Goal: Task Accomplishment & Management: Manage account settings

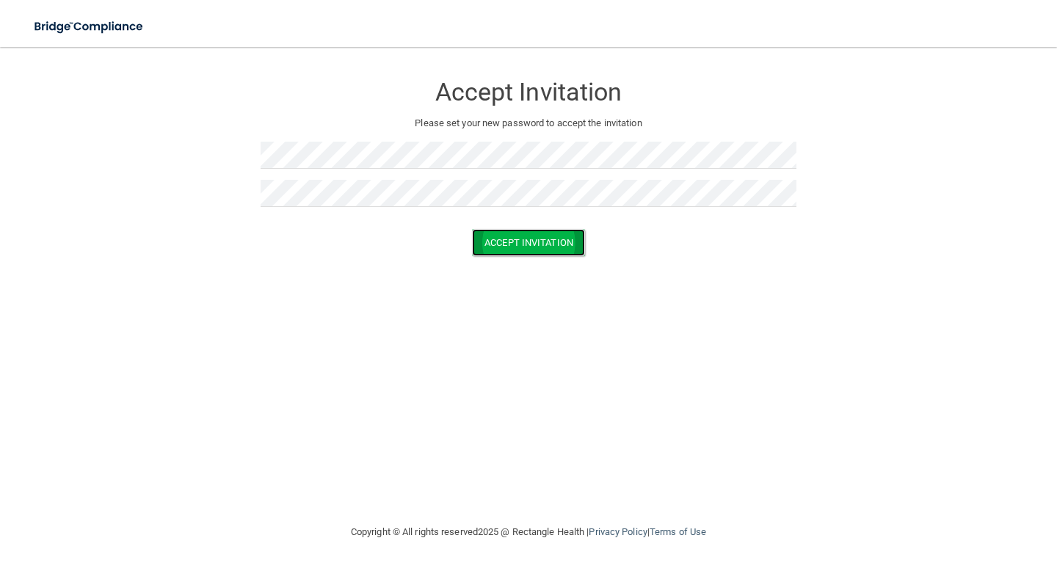
click at [548, 241] on button "Accept Invitation" at bounding box center [528, 242] width 113 height 27
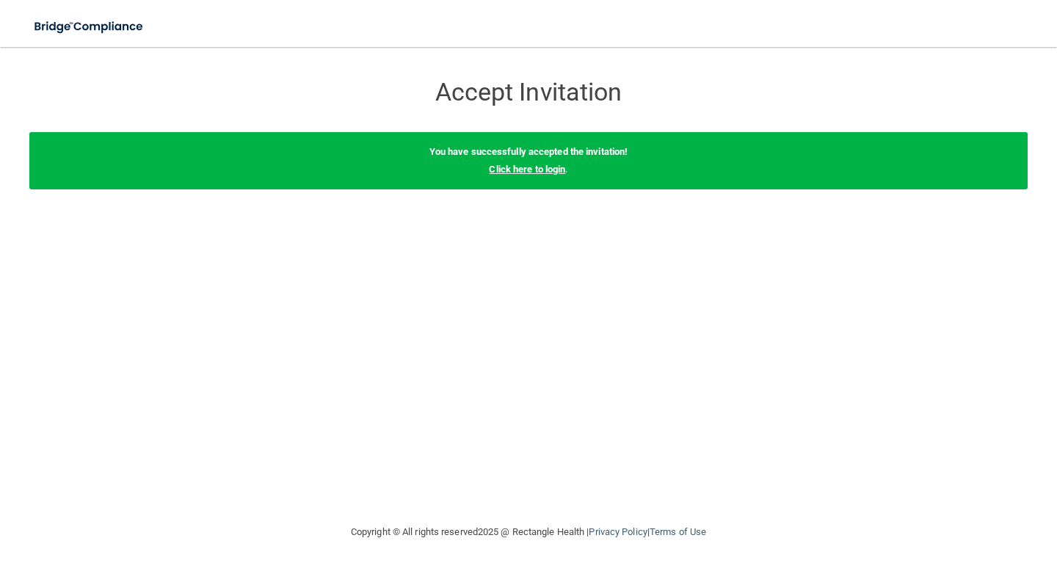
click at [531, 171] on link "Click here to login" at bounding box center [527, 169] width 76 height 11
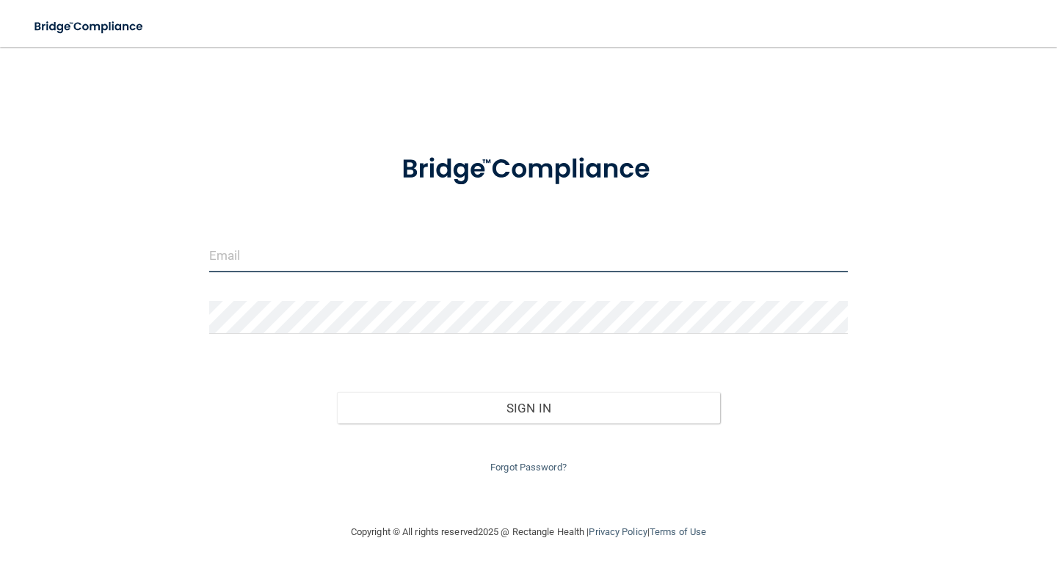
click at [219, 262] on input "email" at bounding box center [528, 255] width 639 height 33
type input "[EMAIL_ADDRESS][DOMAIN_NAME]"
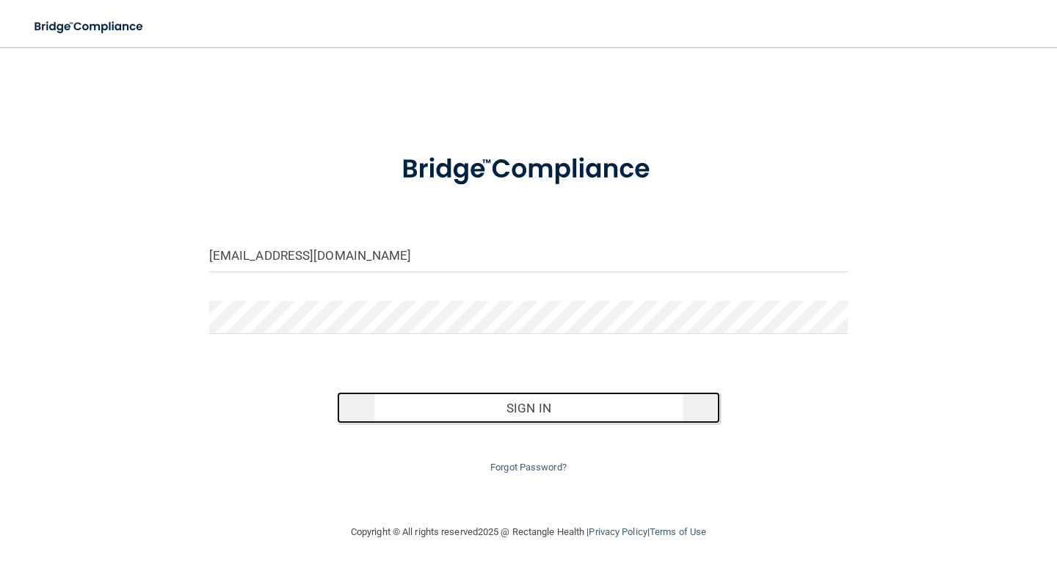
click at [521, 407] on button "Sign In" at bounding box center [528, 408] width 383 height 32
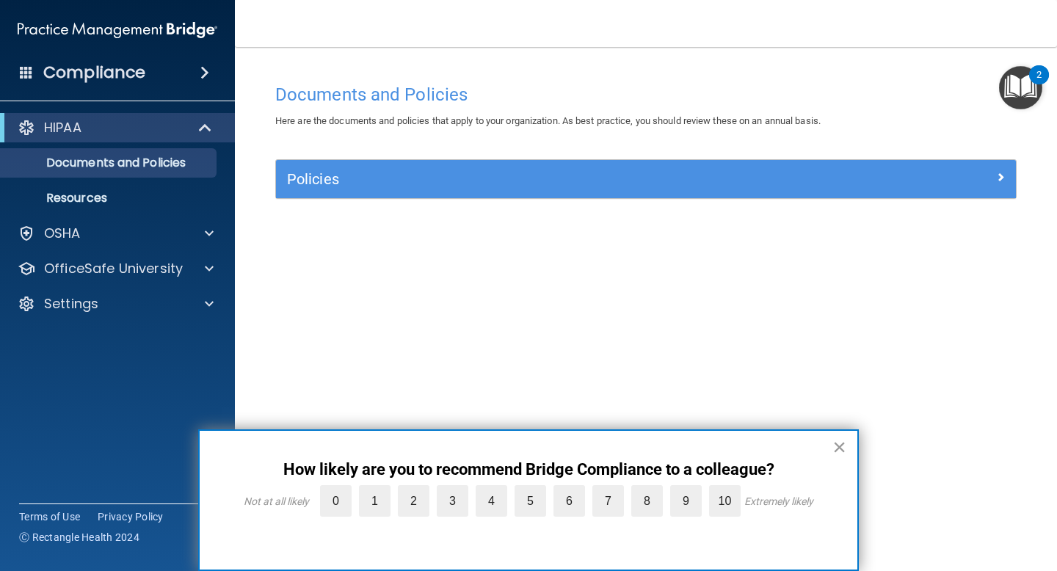
click at [841, 447] on button "×" at bounding box center [839, 446] width 14 height 23
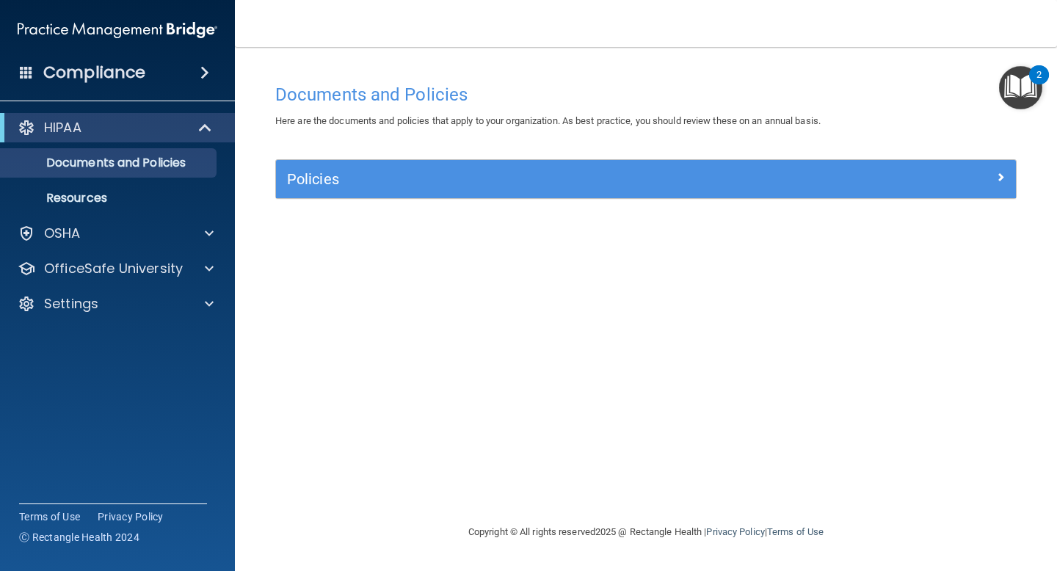
click at [1045, 76] on div "2" at bounding box center [1039, 74] width 20 height 19
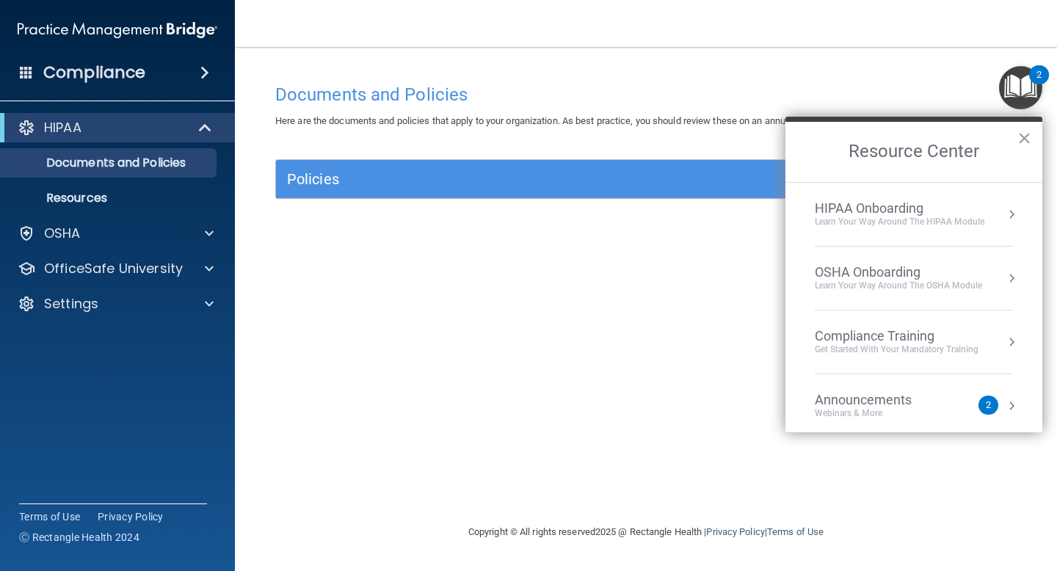
click at [989, 405] on div "2" at bounding box center [988, 405] width 5 height 0
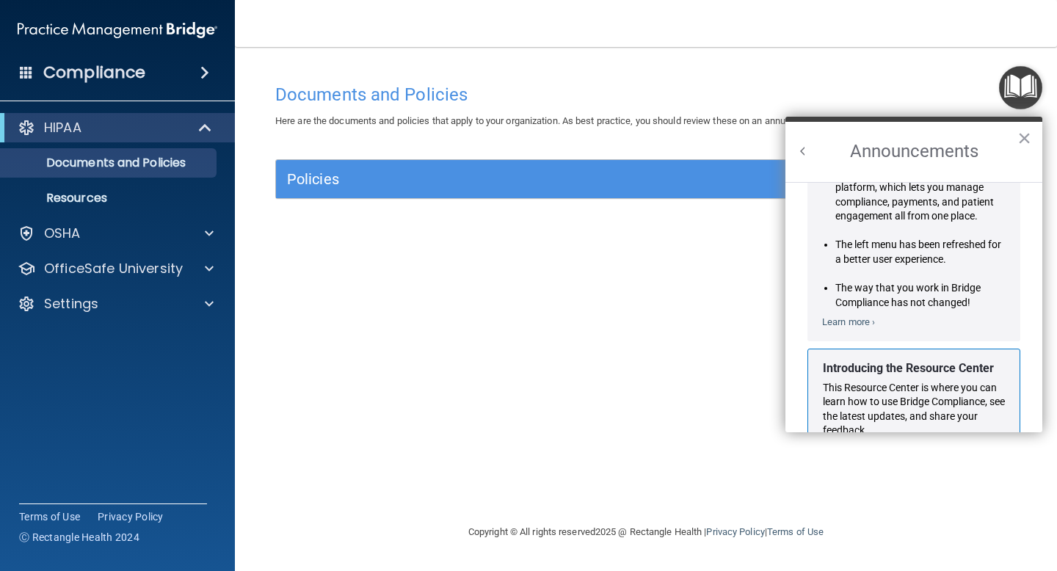
scroll to position [227, 0]
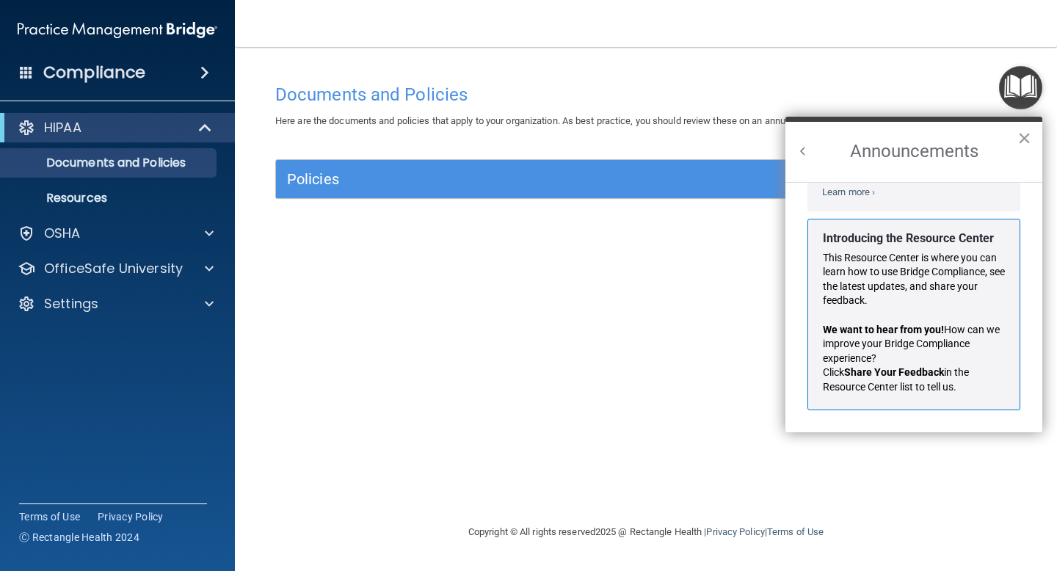
click at [1029, 133] on button "×" at bounding box center [1024, 137] width 14 height 23
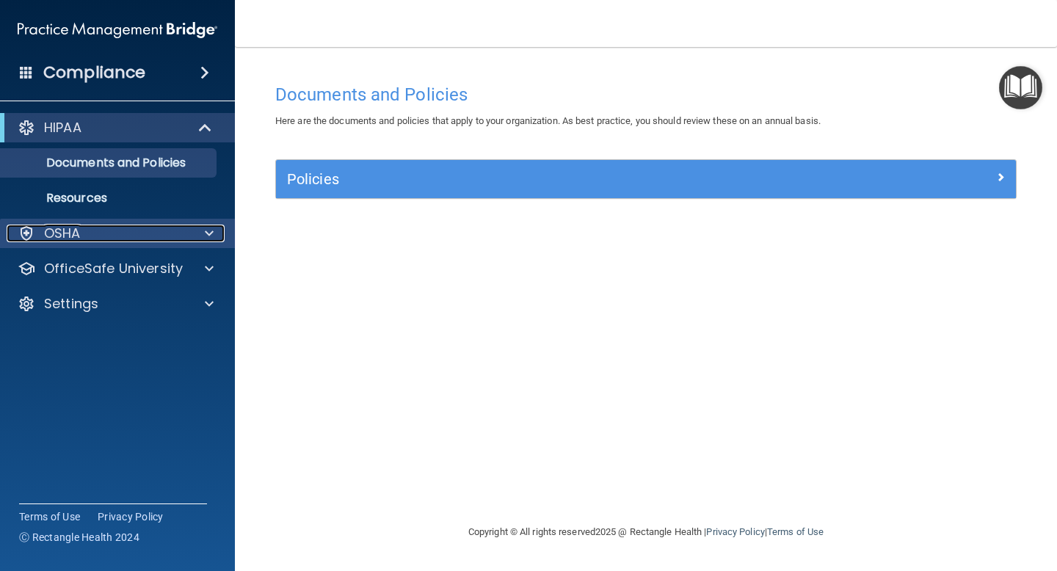
click at [209, 236] on span at bounding box center [209, 234] width 9 height 18
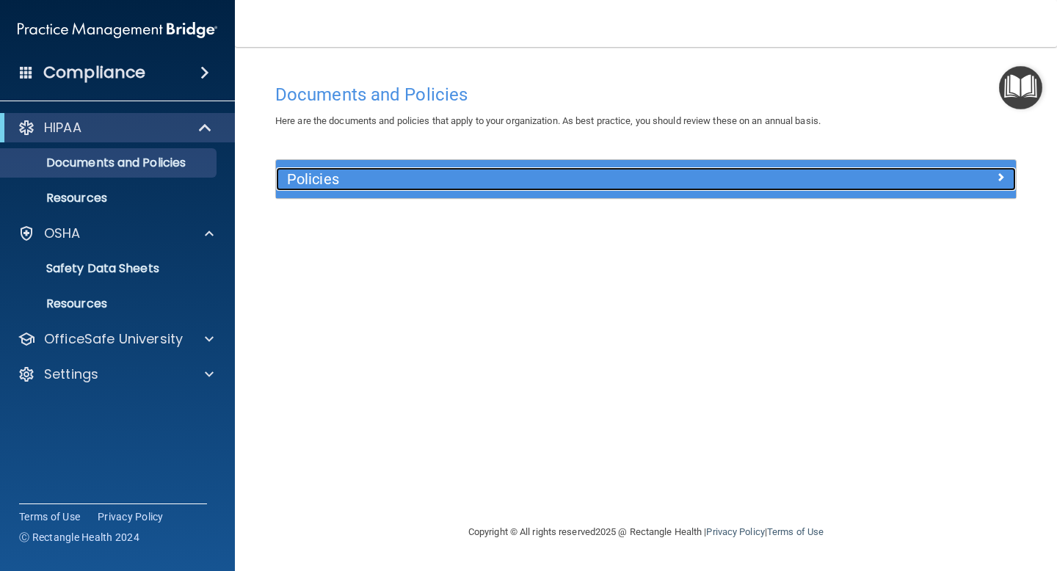
click at [999, 179] on span at bounding box center [1000, 177] width 9 height 18
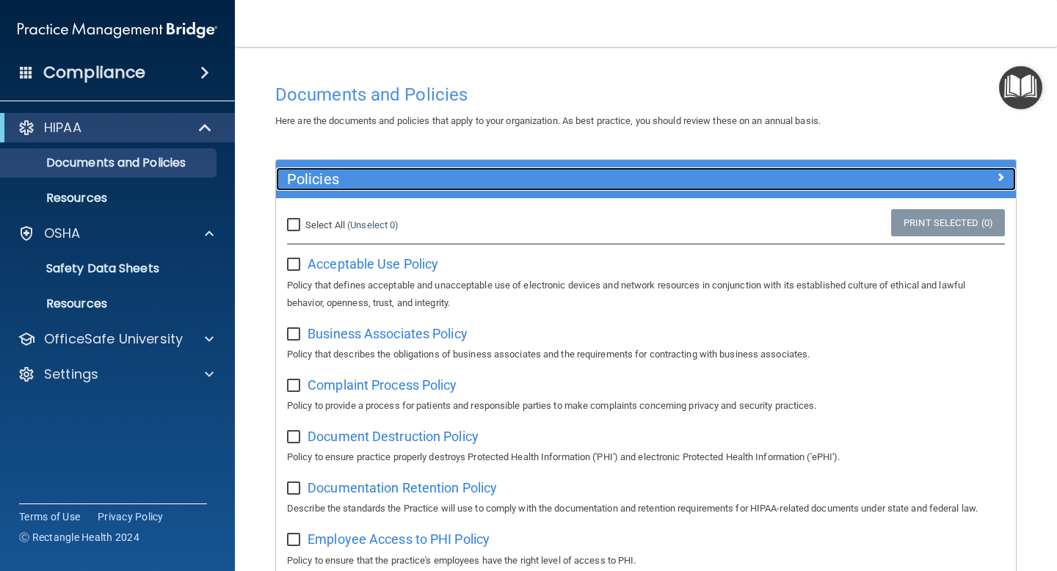
click at [1004, 172] on span at bounding box center [1000, 177] width 9 height 18
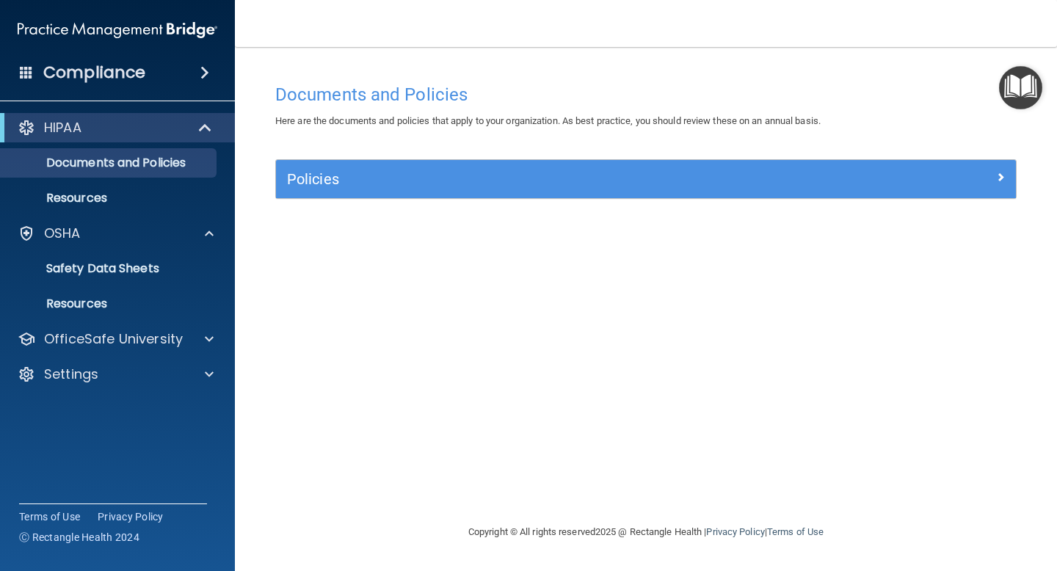
click at [204, 67] on span at bounding box center [204, 73] width 9 height 18
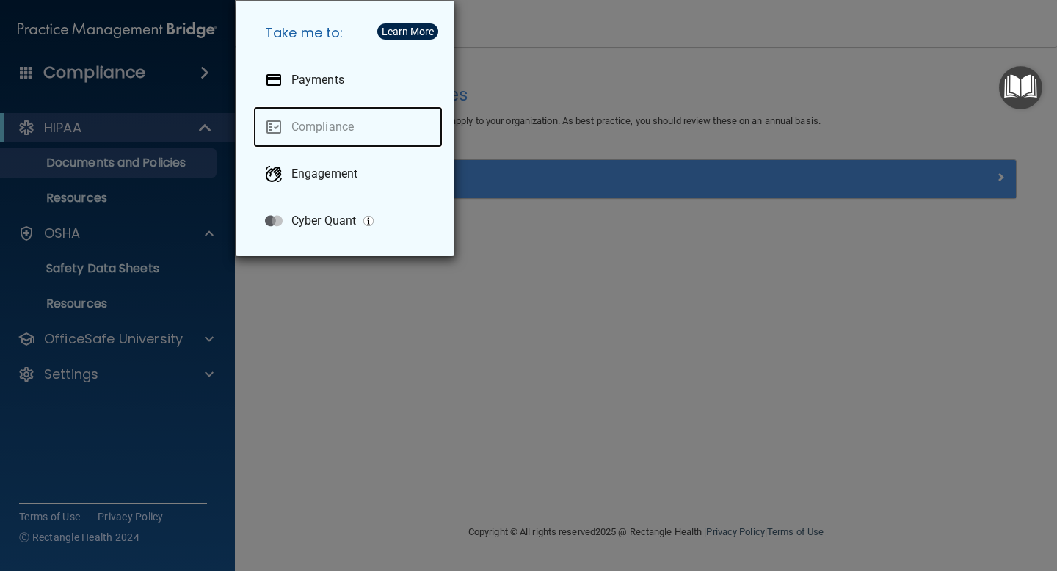
click at [327, 123] on link "Compliance" at bounding box center [347, 126] width 189 height 41
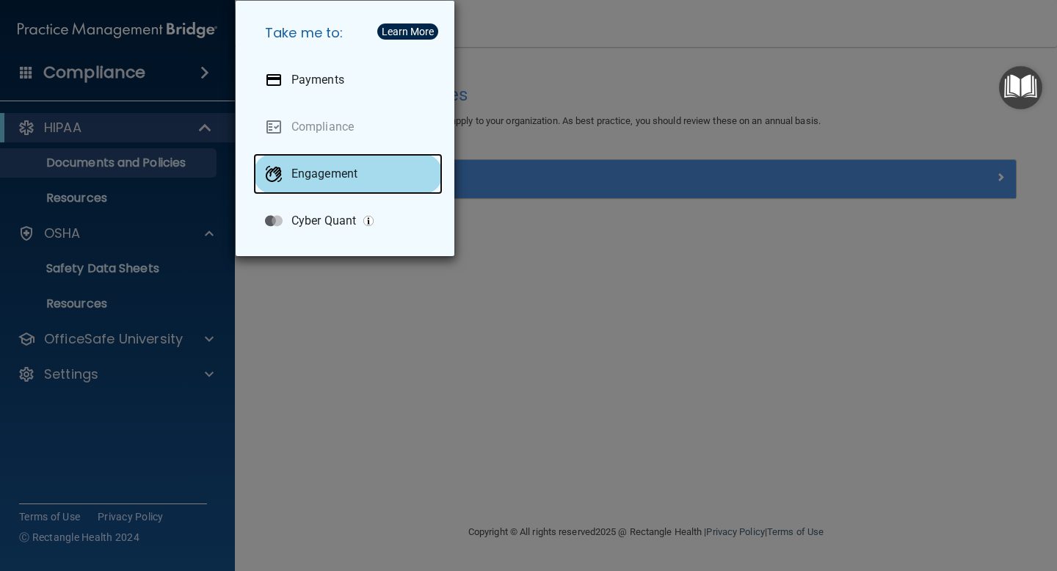
click at [322, 174] on p "Engagement" at bounding box center [324, 174] width 66 height 15
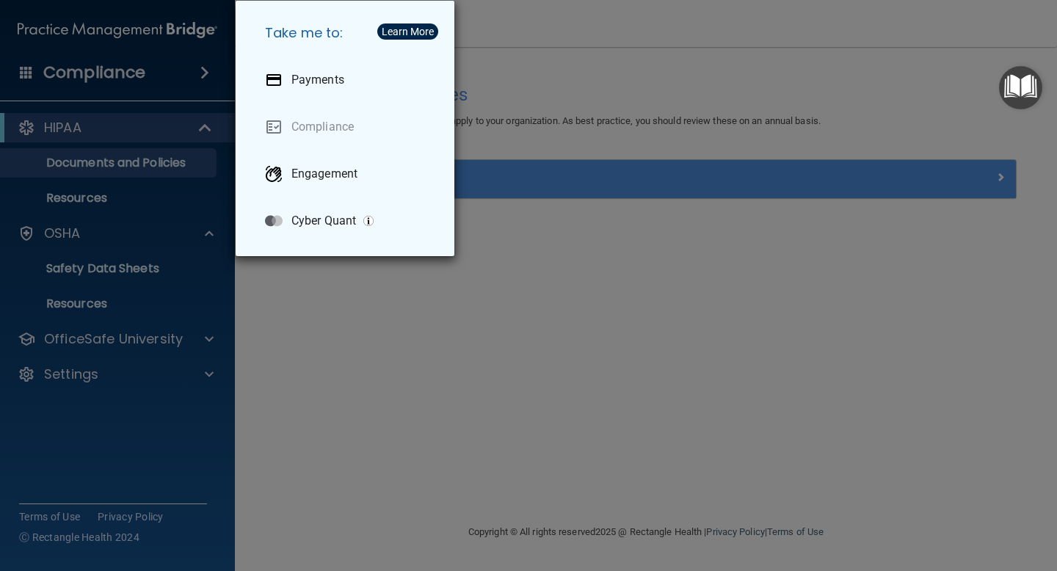
click at [24, 68] on div "Take me to: Payments Compliance Engagement Cyber Quant" at bounding box center [528, 285] width 1057 height 571
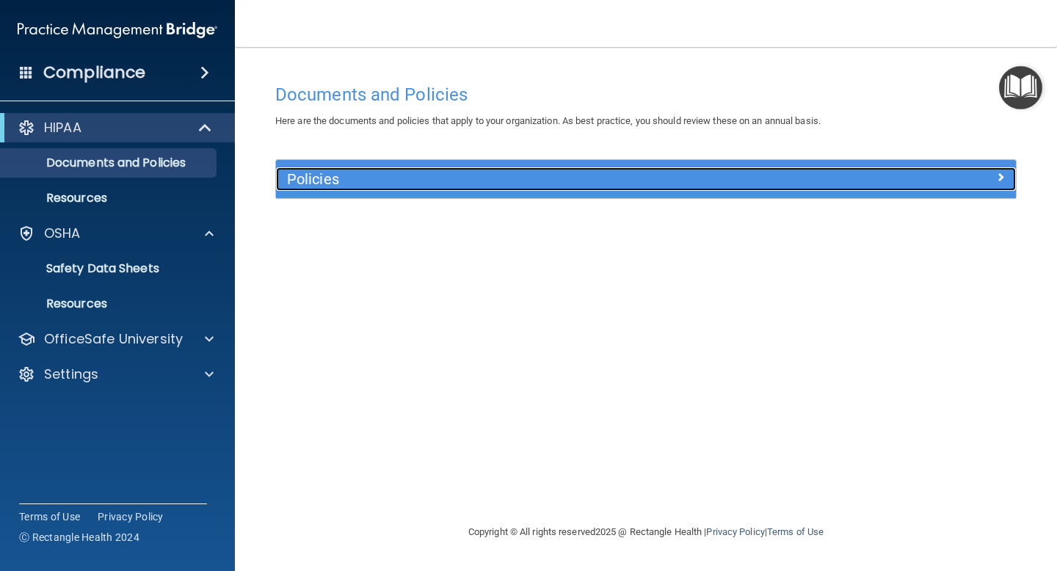
click at [1002, 175] on span at bounding box center [1000, 177] width 9 height 18
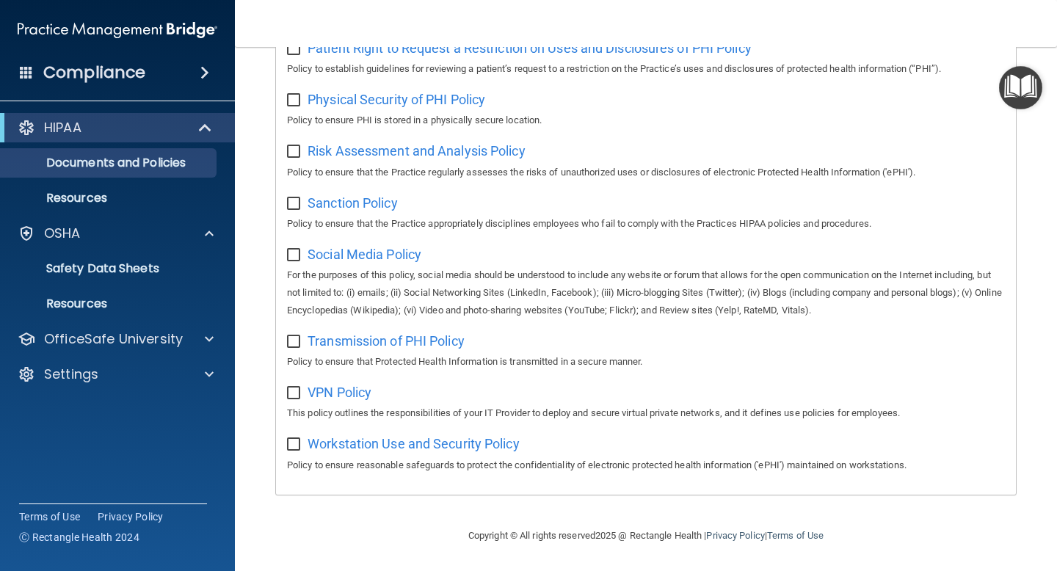
scroll to position [929, 0]
click at [206, 74] on span at bounding box center [204, 73] width 9 height 18
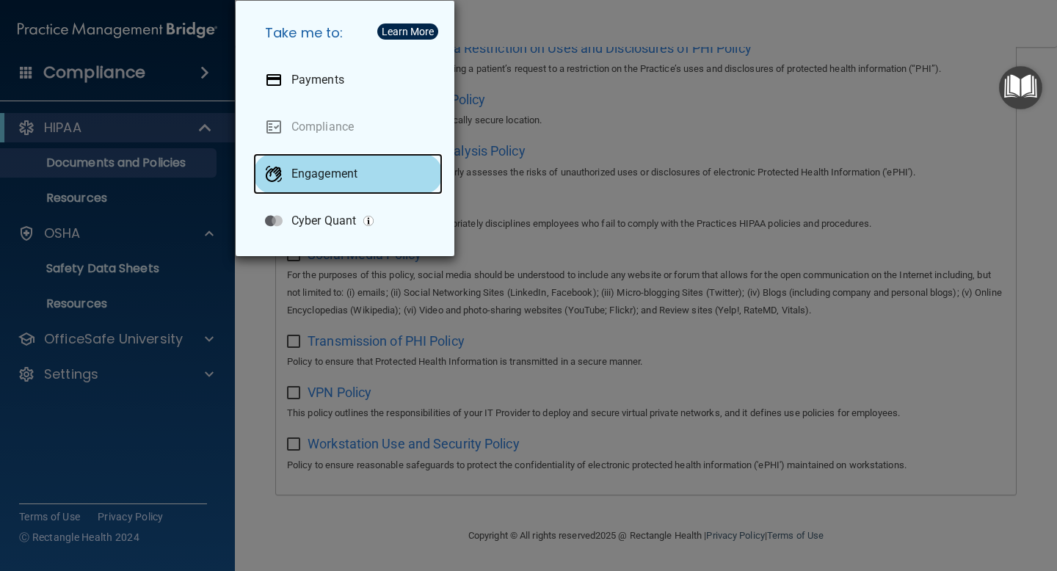
click at [319, 186] on div "Engagement" at bounding box center [347, 173] width 189 height 41
